Goal: Transaction & Acquisition: Download file/media

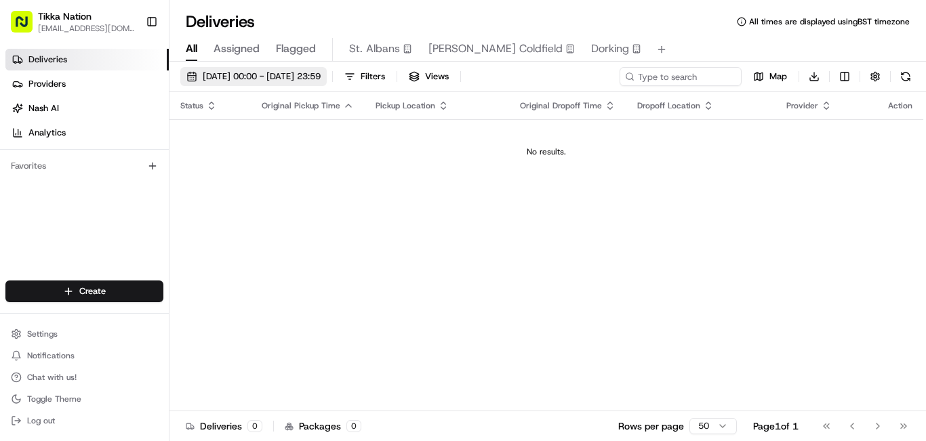
click at [321, 79] on span "[DATE] 00:00 - [DATE] 23:59" at bounding box center [262, 77] width 118 height 12
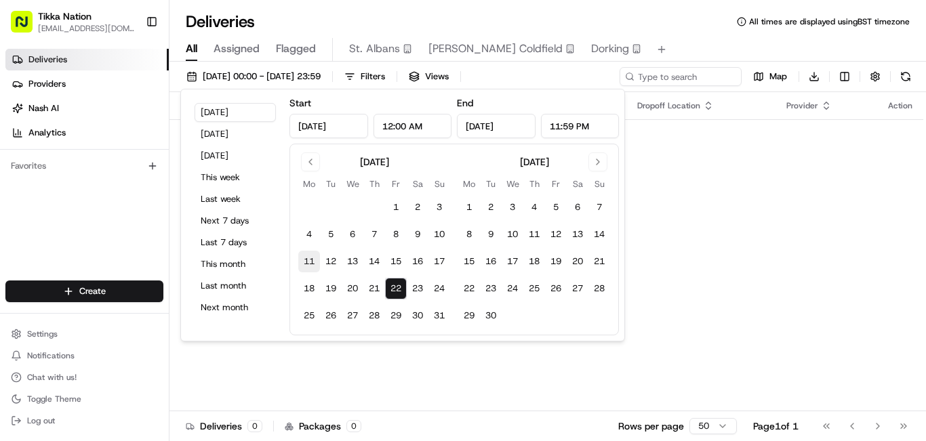
click at [306, 262] on button "11" at bounding box center [309, 262] width 22 height 22
type input "[DATE]"
click at [441, 259] on button "17" at bounding box center [440, 262] width 22 height 22
type input "[DATE]"
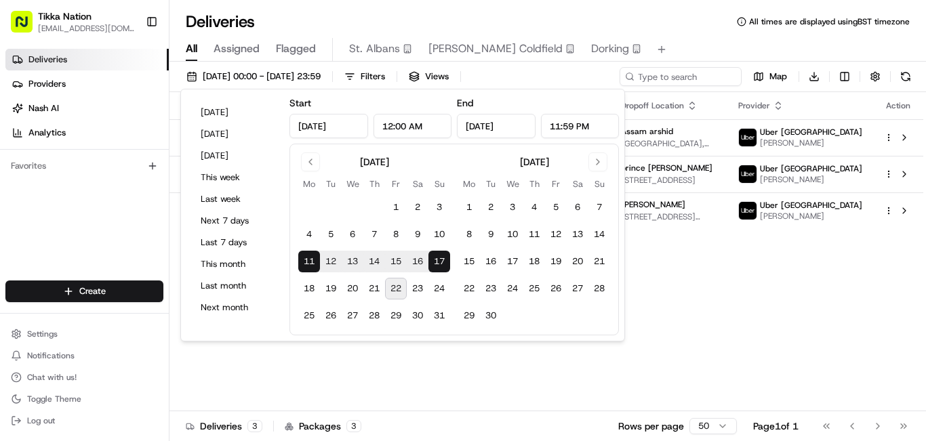
click at [659, 44] on div "All Assigned Flagged St. [PERSON_NAME] Coldfield Dorking" at bounding box center [548, 50] width 757 height 24
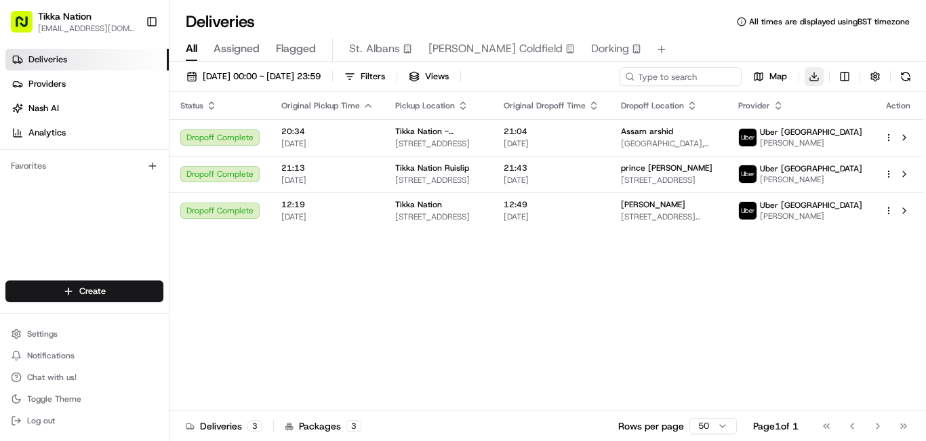
click at [812, 74] on html "Tikka Nation [EMAIL_ADDRESS][DOMAIN_NAME] Toggle Sidebar Deliveries Providers […" at bounding box center [463, 220] width 926 height 441
click at [776, 128] on span "Completed Report" at bounding box center [774, 126] width 67 height 11
